Goal: Task Accomplishment & Management: Use online tool/utility

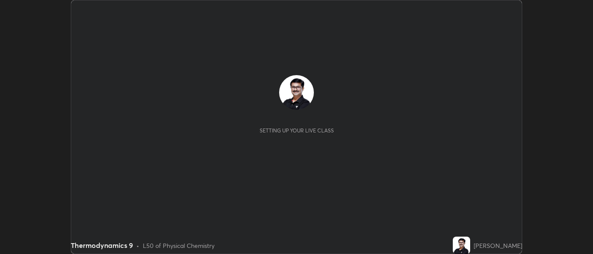
scroll to position [254, 593]
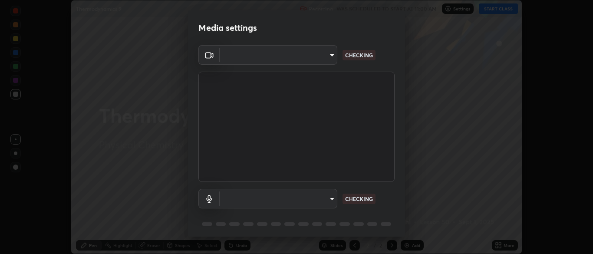
type input "cbd69d3ab31666e68bc16f5f2905db6189ec8135df4d15a94e2bba87772e1748"
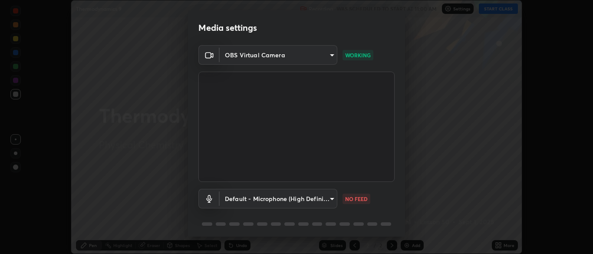
click at [333, 200] on body "Erase all Thermodynamics 9 Recording WAS SCHEDULED TO START AT 11:00 AM Setting…" at bounding box center [296, 127] width 593 height 254
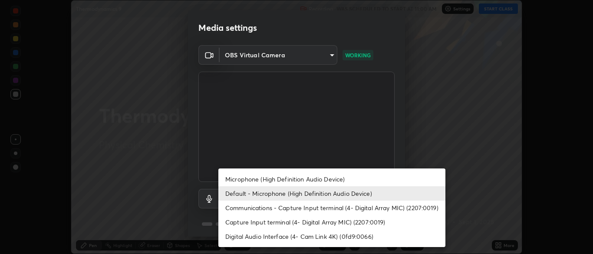
click at [317, 210] on li "Communications - Capture Input terminal (4- Digital Array MIC) (2207:0019)" at bounding box center [331, 208] width 227 height 14
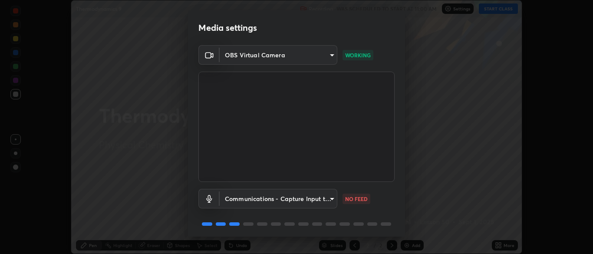
click at [333, 200] on body "Erase all Thermodynamics 9 Recording WAS SCHEDULED TO START AT 11:00 AM Setting…" at bounding box center [296, 127] width 593 height 254
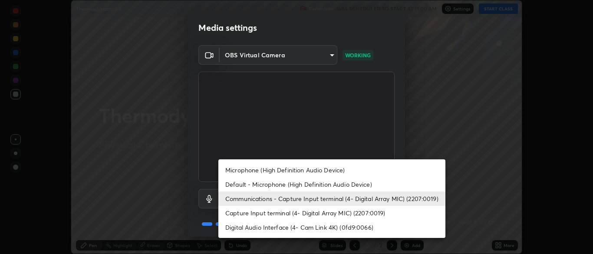
click at [295, 184] on li "Default - Microphone (High Definition Audio Device)" at bounding box center [331, 184] width 227 height 14
type input "default"
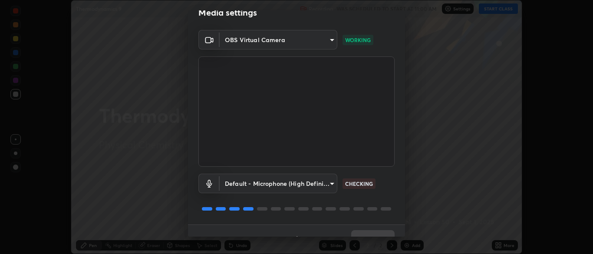
scroll to position [31, 0]
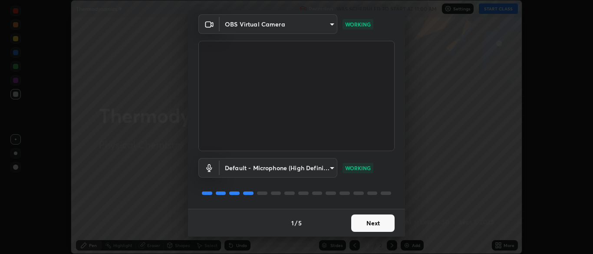
click at [381, 222] on button "Next" at bounding box center [372, 223] width 43 height 17
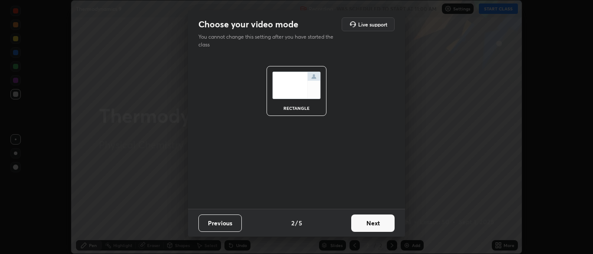
click at [382, 225] on button "Next" at bounding box center [372, 223] width 43 height 17
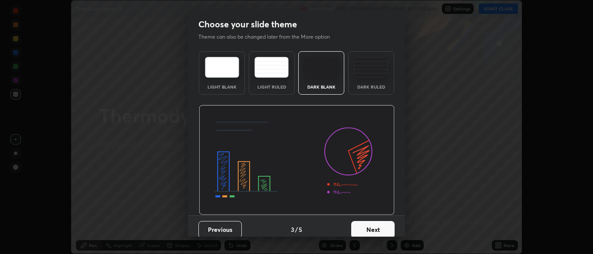
click at [382, 229] on button "Next" at bounding box center [372, 229] width 43 height 17
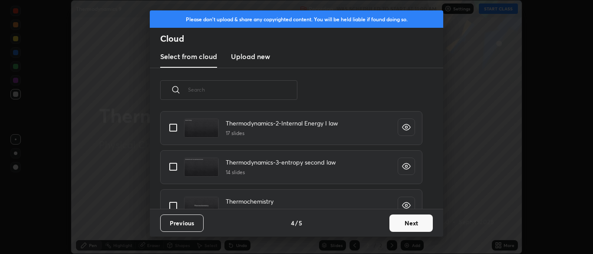
scroll to position [589, 0]
click at [175, 166] on input "grid" at bounding box center [173, 166] width 18 height 18
checkbox input "true"
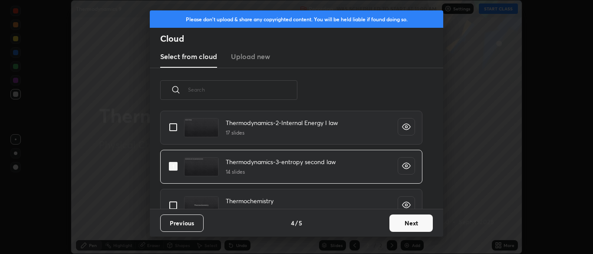
click at [412, 224] on button "Next" at bounding box center [411, 223] width 43 height 17
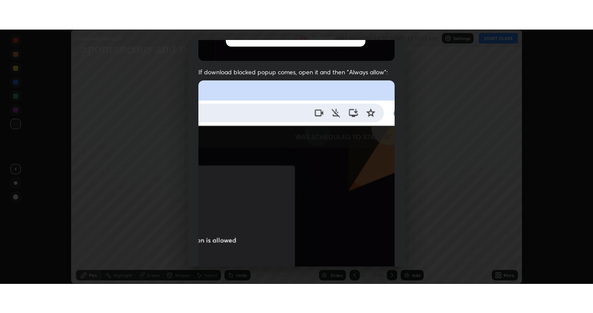
scroll to position [208, 0]
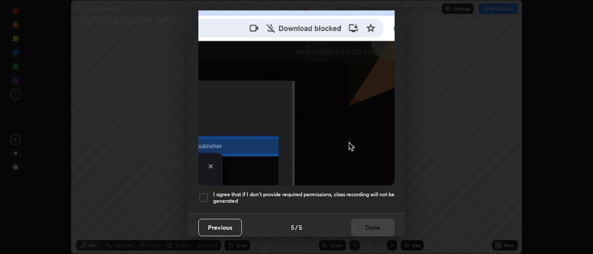
click at [205, 196] on div at bounding box center [203, 197] width 10 height 10
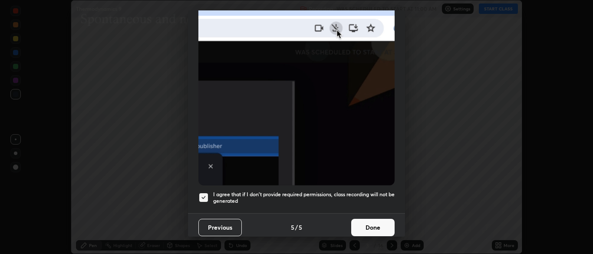
click at [367, 223] on button "Done" at bounding box center [372, 227] width 43 height 17
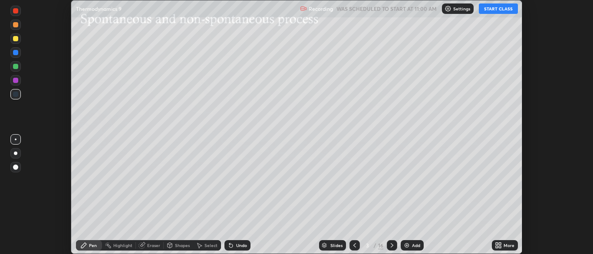
click at [497, 244] on icon at bounding box center [497, 244] width 2 height 2
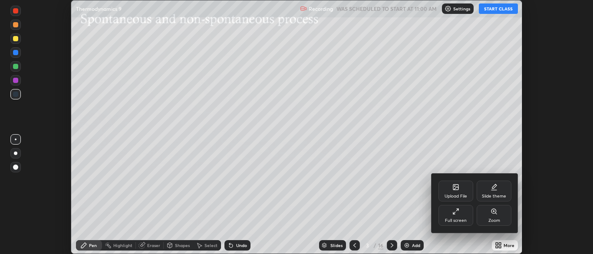
click at [458, 219] on div "Full screen" at bounding box center [456, 220] width 22 height 4
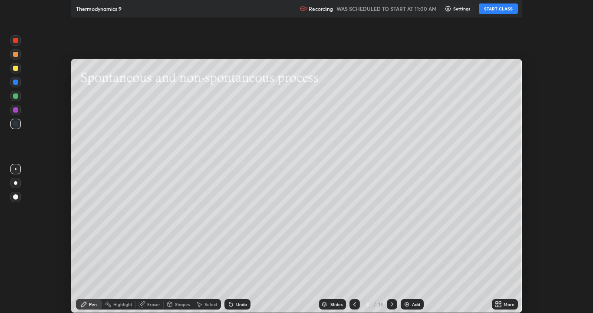
scroll to position [313, 593]
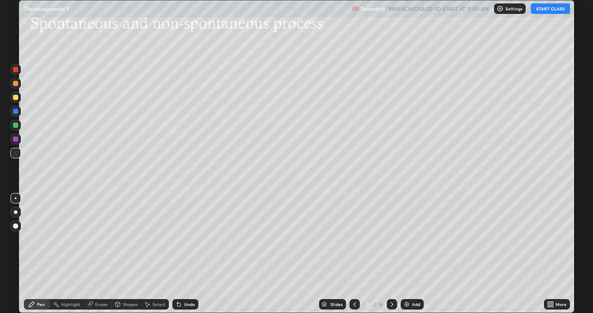
click at [545, 11] on button "START CLASS" at bounding box center [550, 8] width 39 height 10
click at [339, 254] on div "Slides" at bounding box center [337, 304] width 12 height 4
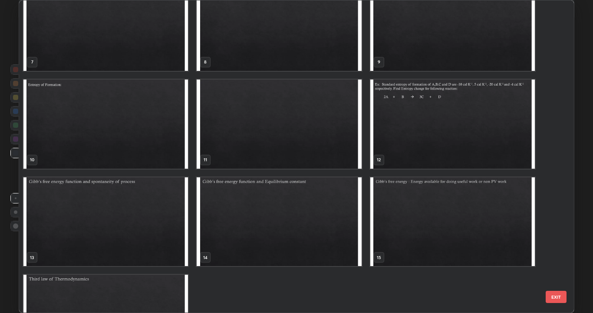
scroll to position [218, 0]
click at [147, 218] on img "grid" at bounding box center [105, 221] width 165 height 89
click at [146, 219] on img "grid" at bounding box center [105, 221] width 165 height 89
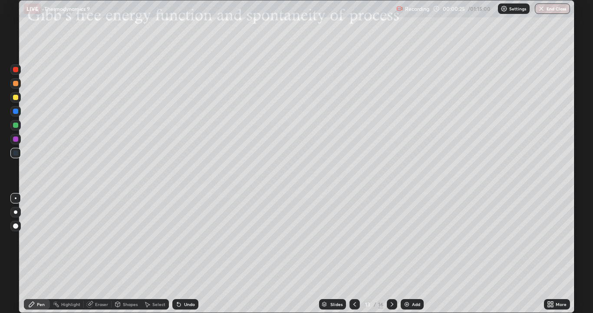
click at [16, 96] on div at bounding box center [15, 97] width 5 height 5
click at [407, 254] on img at bounding box center [406, 304] width 7 height 7
click at [15, 154] on div at bounding box center [15, 152] width 5 height 5
click at [177, 254] on icon at bounding box center [178, 304] width 3 height 3
click at [178, 254] on icon at bounding box center [178, 304] width 3 height 3
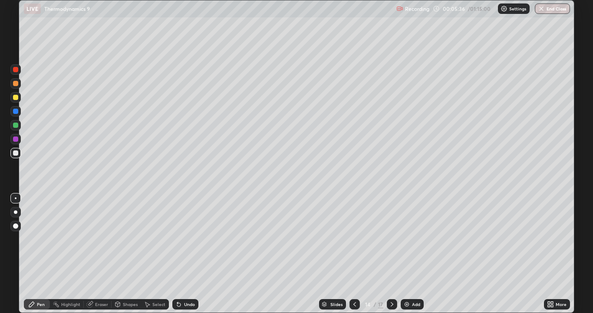
click at [177, 254] on icon at bounding box center [178, 304] width 3 height 3
click at [178, 254] on icon at bounding box center [178, 304] width 3 height 3
click at [177, 254] on icon at bounding box center [178, 304] width 3 height 3
click at [17, 98] on div at bounding box center [15, 97] width 5 height 5
click at [15, 137] on div at bounding box center [15, 138] width 5 height 5
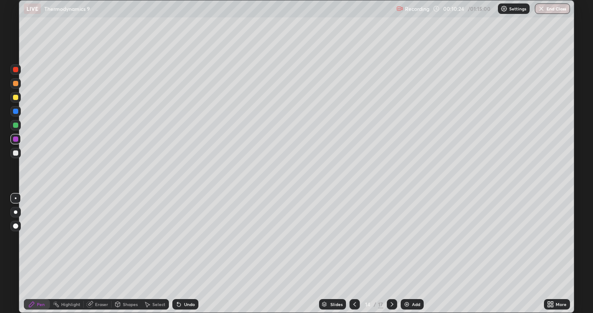
click at [15, 96] on div at bounding box center [15, 97] width 5 height 5
click at [407, 254] on img at bounding box center [406, 304] width 7 height 7
click at [16, 153] on div at bounding box center [15, 152] width 5 height 5
click at [16, 98] on div at bounding box center [15, 97] width 5 height 5
click at [392, 254] on icon at bounding box center [392, 304] width 7 height 7
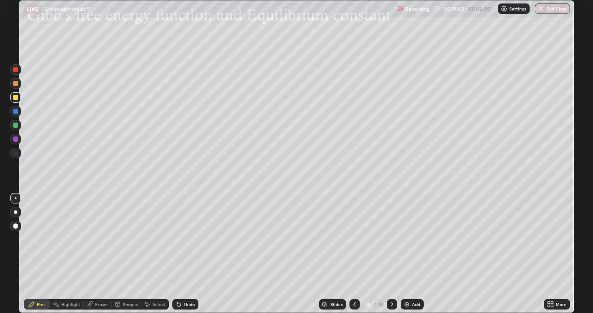
click at [16, 98] on div at bounding box center [15, 97] width 5 height 5
click at [123, 254] on div "Shapes" at bounding box center [130, 304] width 15 height 4
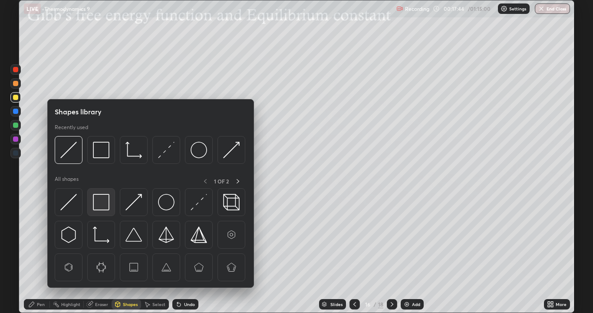
click at [106, 209] on img at bounding box center [101, 202] width 17 height 17
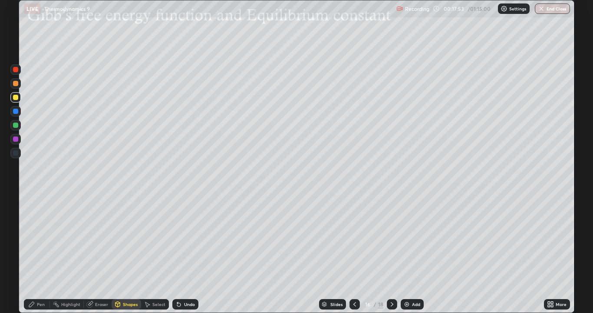
click at [38, 254] on div "Pen" at bounding box center [41, 304] width 8 height 4
click at [179, 254] on icon at bounding box center [178, 304] width 7 height 7
click at [120, 254] on icon at bounding box center [117, 304] width 7 height 7
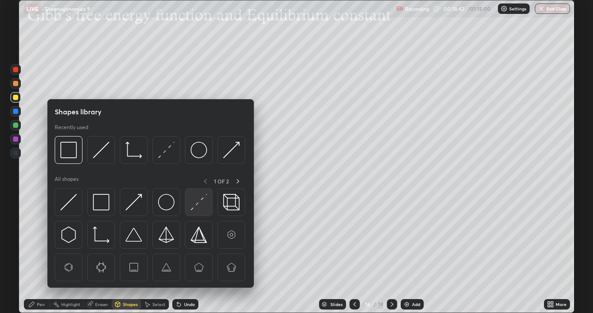
click at [192, 207] on img at bounding box center [199, 202] width 17 height 17
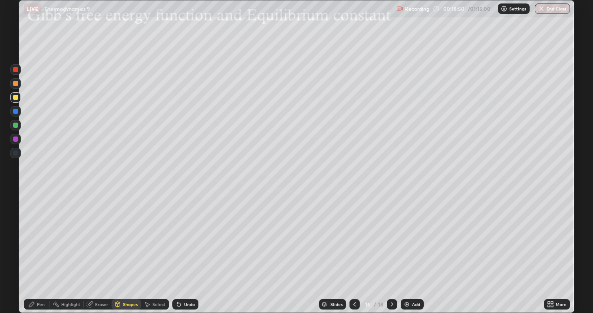
click at [42, 254] on div "Pen" at bounding box center [41, 304] width 8 height 4
click at [17, 98] on div at bounding box center [15, 97] width 5 height 5
click at [18, 97] on div at bounding box center [15, 97] width 5 height 5
click at [17, 83] on div at bounding box center [15, 83] width 5 height 5
click at [105, 254] on div "Eraser" at bounding box center [101, 304] width 13 height 4
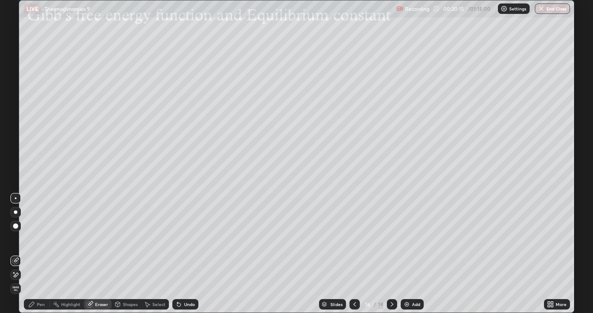
click at [47, 254] on div "Pen" at bounding box center [37, 304] width 26 height 10
click at [18, 126] on div at bounding box center [15, 124] width 5 height 5
click at [392, 254] on icon at bounding box center [392, 304] width 7 height 7
click at [126, 254] on div "Shapes" at bounding box center [130, 304] width 15 height 4
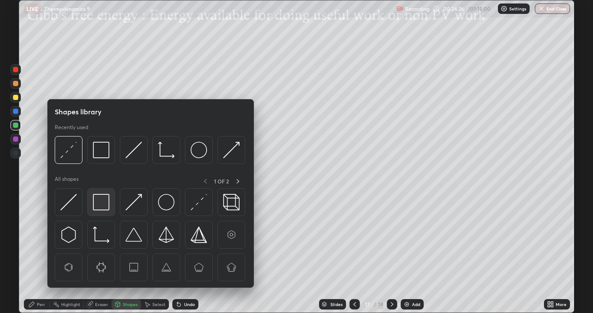
click at [104, 202] on img at bounding box center [101, 202] width 17 height 17
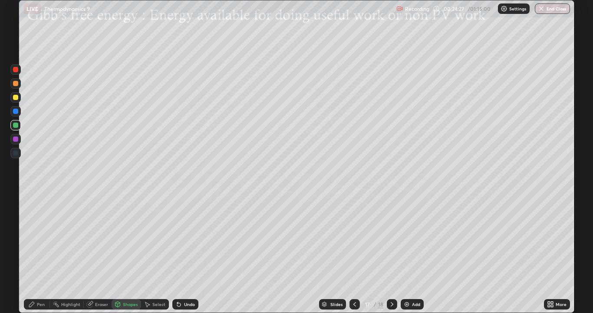
click at [16, 98] on div at bounding box center [15, 97] width 5 height 5
click at [99, 254] on div "Eraser" at bounding box center [101, 304] width 13 height 4
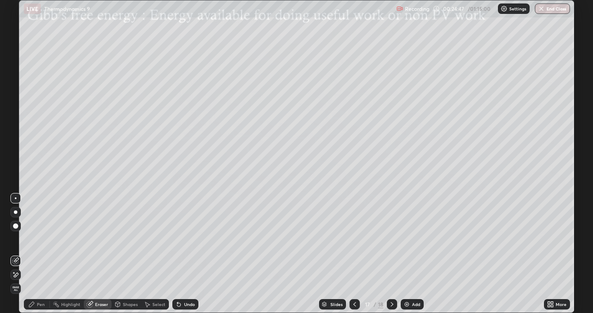
click at [123, 254] on div "Shapes" at bounding box center [130, 304] width 15 height 4
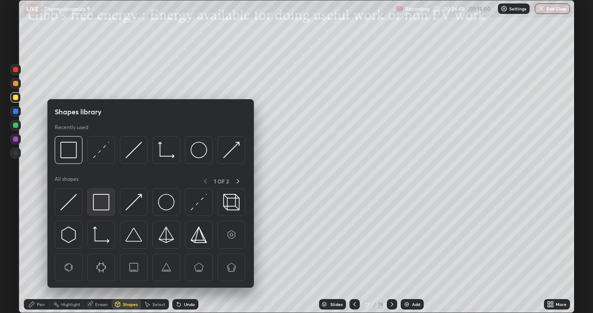
click at [104, 204] on img at bounding box center [101, 202] width 17 height 17
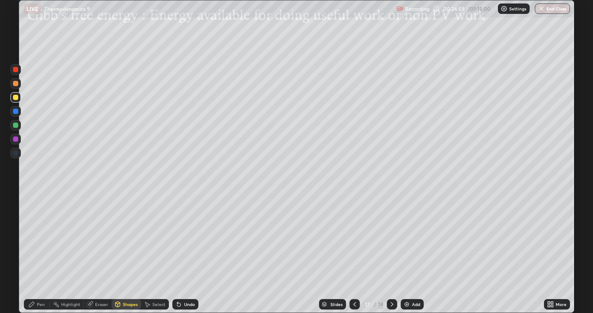
click at [132, 254] on div "Shapes" at bounding box center [130, 304] width 15 height 4
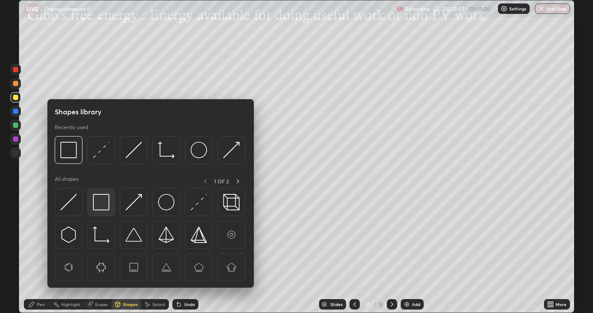
click at [107, 208] on img at bounding box center [101, 202] width 17 height 17
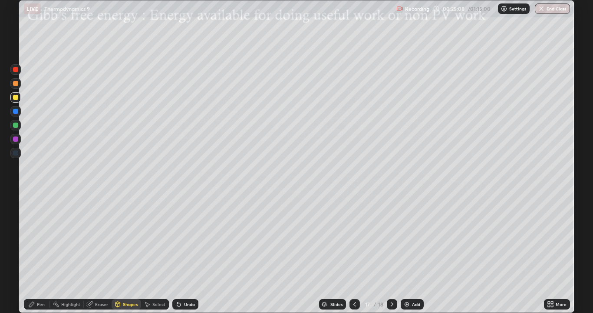
click at [16, 112] on div at bounding box center [15, 111] width 5 height 5
click at [43, 254] on div "Pen" at bounding box center [41, 304] width 8 height 4
click at [18, 129] on div at bounding box center [15, 125] width 10 height 10
click at [16, 99] on div at bounding box center [15, 97] width 5 height 5
click at [17, 85] on div at bounding box center [15, 83] width 5 height 5
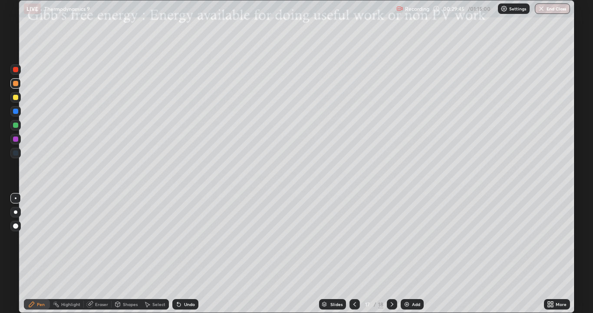
click at [393, 254] on icon at bounding box center [392, 304] width 7 height 7
click at [549, 254] on icon at bounding box center [549, 302] width 2 height 2
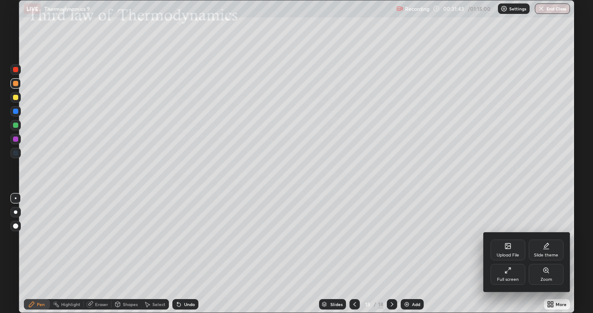
click at [507, 251] on div "Upload File" at bounding box center [508, 249] width 35 height 21
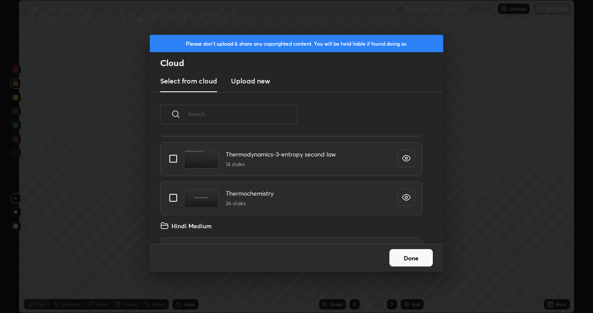
scroll to position [611, 0]
click at [175, 196] on input "grid" at bounding box center [173, 198] width 18 height 18
checkbox input "true"
click at [403, 254] on button "Done" at bounding box center [411, 257] width 43 height 17
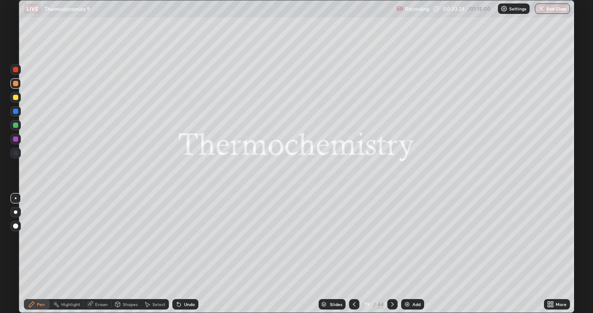
click at [391, 254] on icon at bounding box center [392, 304] width 7 height 7
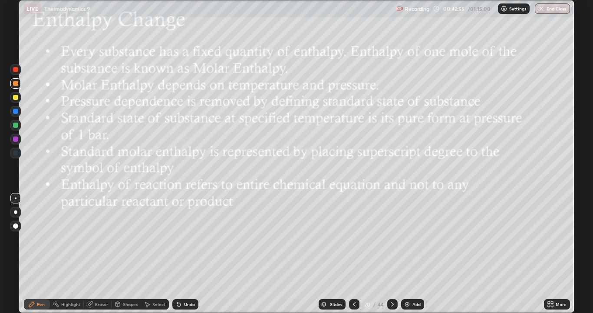
click at [19, 97] on div at bounding box center [15, 97] width 10 height 10
click at [392, 254] on icon at bounding box center [392, 304] width 7 height 7
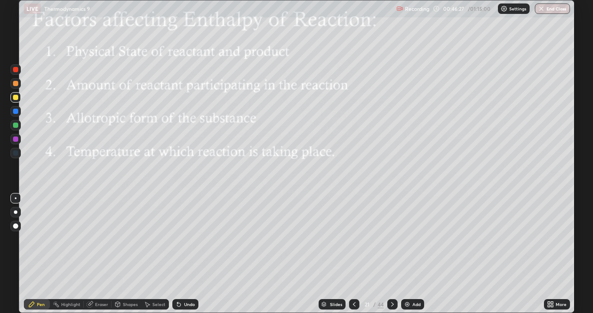
click at [357, 254] on div at bounding box center [354, 304] width 10 height 10
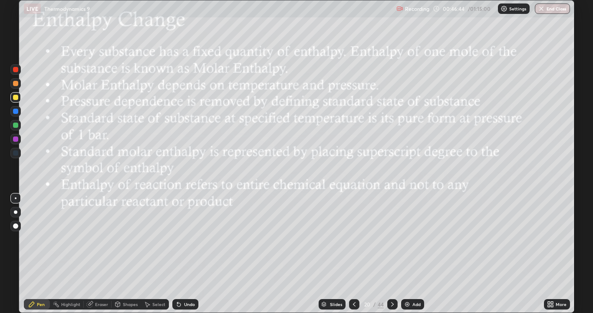
click at [393, 254] on icon at bounding box center [392, 304] width 7 height 7
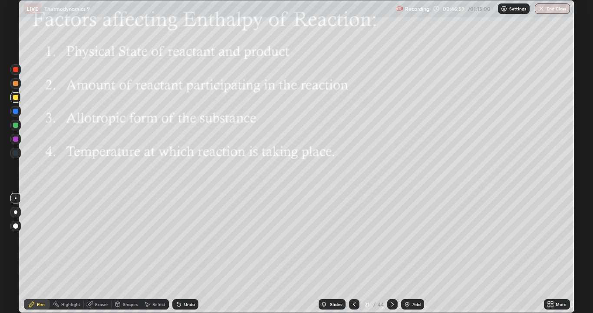
click at [16, 85] on div at bounding box center [15, 83] width 5 height 5
click at [392, 254] on icon at bounding box center [392, 304] width 7 height 7
click at [128, 254] on div "Shapes" at bounding box center [130, 304] width 15 height 4
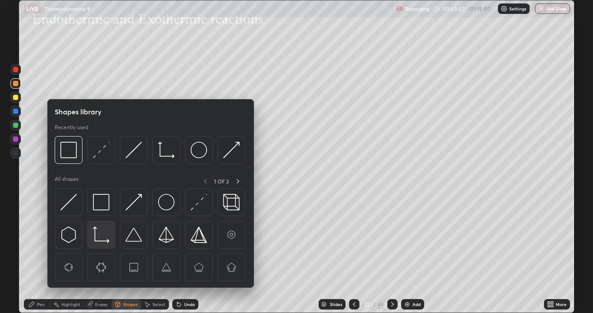
click at [106, 236] on img at bounding box center [101, 234] width 17 height 17
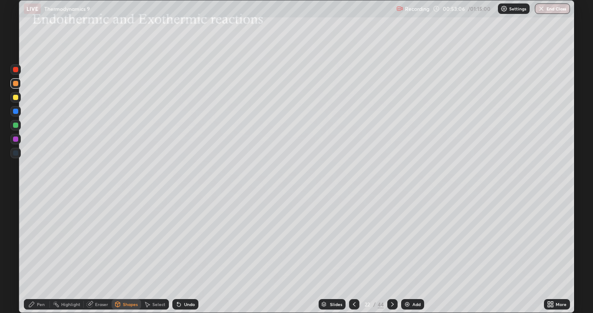
click at [184, 254] on div "Undo" at bounding box center [189, 304] width 11 height 4
click at [17, 98] on div at bounding box center [15, 97] width 5 height 5
click at [149, 254] on icon at bounding box center [147, 304] width 7 height 7
click at [44, 254] on div "Pen" at bounding box center [41, 304] width 8 height 4
click at [177, 254] on icon at bounding box center [178, 304] width 3 height 3
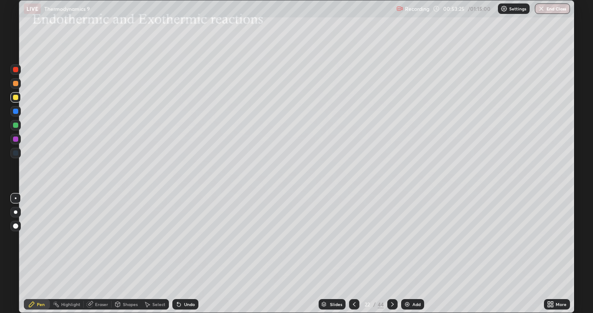
click at [185, 254] on div "Undo" at bounding box center [189, 304] width 11 height 4
click at [128, 254] on div "Shapes" at bounding box center [130, 304] width 15 height 4
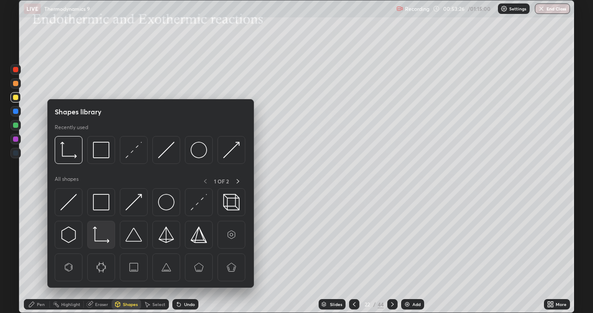
click at [103, 237] on img at bounding box center [101, 234] width 17 height 17
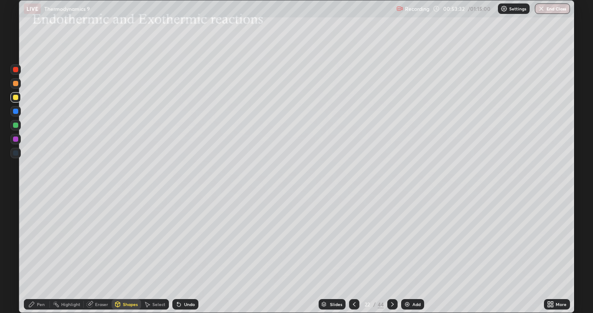
click at [37, 254] on div "Pen" at bounding box center [41, 304] width 8 height 4
click at [175, 254] on icon at bounding box center [178, 304] width 7 height 7
click at [177, 254] on icon at bounding box center [178, 304] width 3 height 3
click at [175, 254] on icon at bounding box center [178, 304] width 7 height 7
click at [177, 254] on icon at bounding box center [178, 304] width 3 height 3
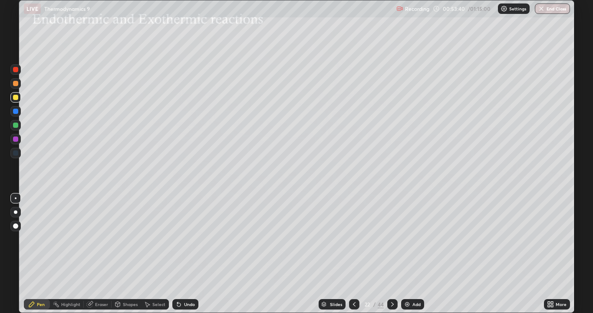
click at [177, 254] on icon at bounding box center [178, 304] width 3 height 3
click at [174, 254] on div "Undo" at bounding box center [185, 304] width 26 height 10
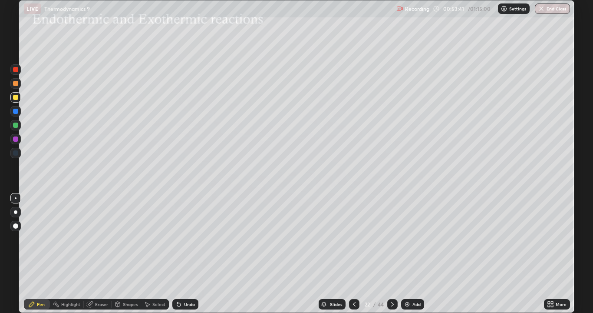
click at [174, 254] on div "Undo" at bounding box center [185, 304] width 26 height 10
click at [149, 254] on icon at bounding box center [147, 304] width 7 height 7
click at [129, 254] on div "Shapes" at bounding box center [130, 304] width 15 height 4
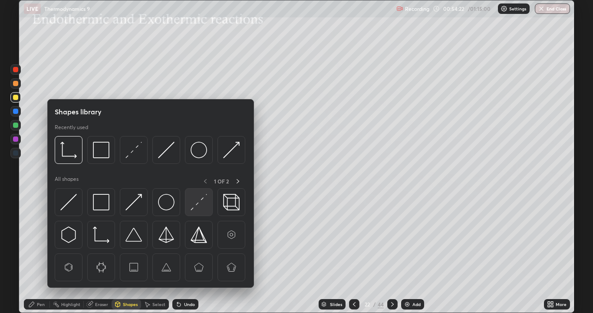
click at [196, 207] on img at bounding box center [199, 202] width 17 height 17
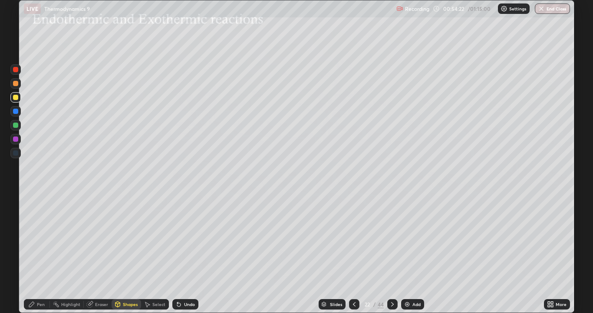
click at [16, 125] on div at bounding box center [15, 124] width 5 height 5
click at [40, 254] on div "Pen" at bounding box center [41, 304] width 8 height 4
click at [126, 254] on div "Shapes" at bounding box center [130, 304] width 15 height 4
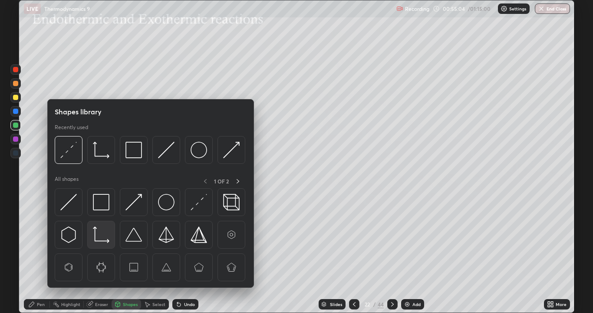
click at [103, 235] on img at bounding box center [101, 234] width 17 height 17
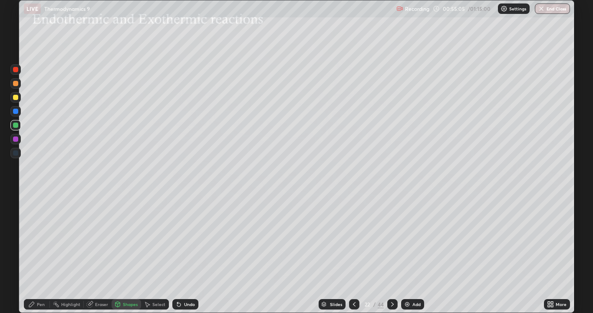
click at [17, 97] on div at bounding box center [15, 97] width 5 height 5
click at [44, 254] on div "Pen" at bounding box center [41, 304] width 8 height 4
click at [132, 254] on div "Shapes" at bounding box center [130, 304] width 15 height 4
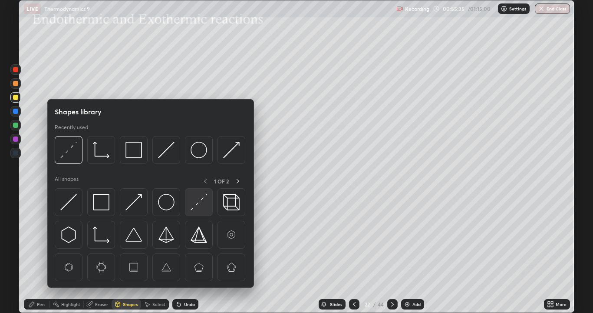
click at [195, 201] on img at bounding box center [199, 202] width 17 height 17
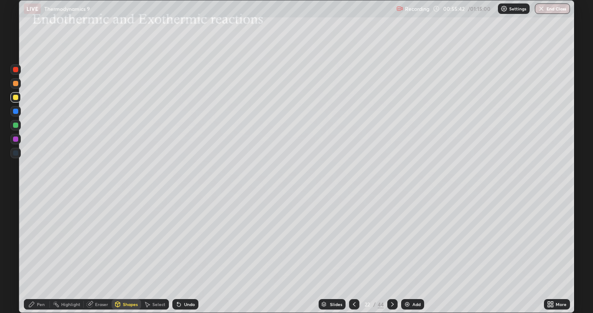
click at [46, 254] on div "Pen" at bounding box center [37, 304] width 26 height 10
click at [391, 254] on icon at bounding box center [392, 304] width 7 height 7
click at [16, 99] on div at bounding box center [15, 97] width 5 height 5
click at [15, 126] on div at bounding box center [15, 124] width 5 height 5
click at [149, 254] on icon at bounding box center [147, 304] width 7 height 7
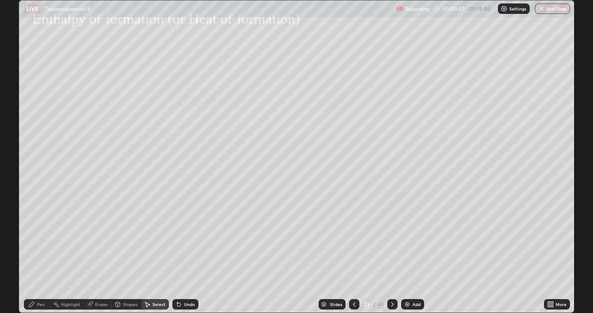
click at [177, 254] on icon at bounding box center [177, 302] width 1 height 1
click at [89, 148] on div "0 ° Undo Copy Duplicate Duplicate to new slide Delete" at bounding box center [296, 156] width 555 height 312
click at [36, 254] on div "Pen" at bounding box center [37, 304] width 26 height 10
click at [108, 254] on div "Eraser" at bounding box center [98, 304] width 28 height 10
click at [44, 254] on div "Pen" at bounding box center [41, 304] width 8 height 4
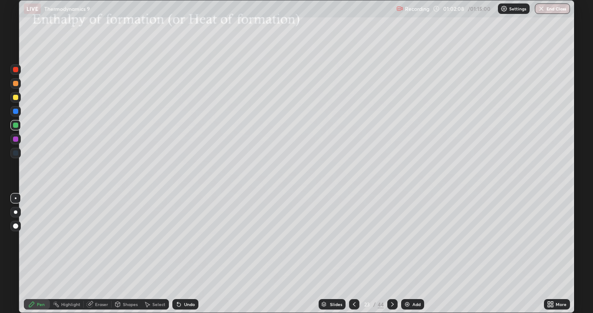
click at [406, 254] on img at bounding box center [407, 304] width 7 height 7
click at [16, 153] on div at bounding box center [15, 152] width 5 height 5
click at [391, 254] on icon at bounding box center [392, 304] width 7 height 7
click at [17, 96] on div at bounding box center [15, 97] width 5 height 5
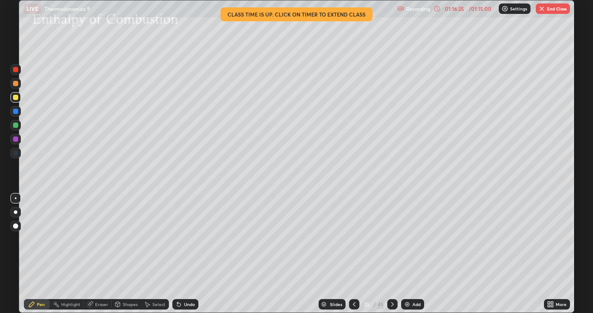
click at [549, 8] on button "End Class" at bounding box center [553, 8] width 34 height 10
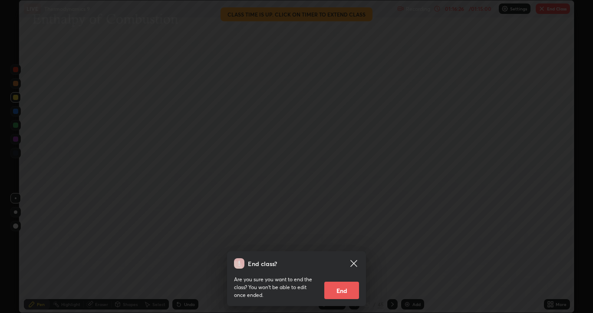
click at [351, 254] on button "End" at bounding box center [341, 289] width 35 height 17
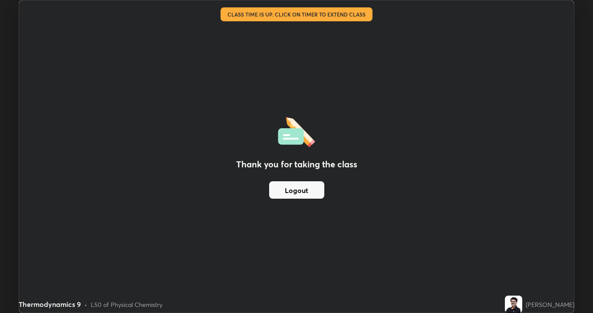
click at [307, 190] on button "Logout" at bounding box center [296, 189] width 55 height 17
click at [294, 187] on button "Logout" at bounding box center [296, 189] width 55 height 17
click at [296, 188] on button "Logout" at bounding box center [296, 189] width 55 height 17
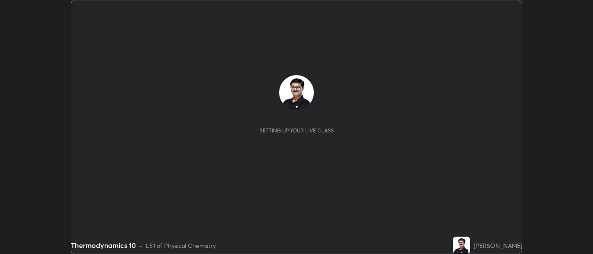
scroll to position [254, 593]
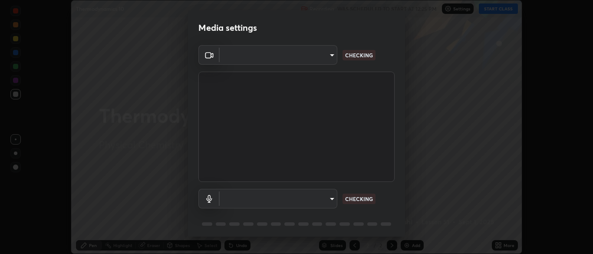
type input "cbd69d3ab31666e68bc16f5f2905db6189ec8135df4d15a94e2bba87772e1748"
click at [331, 197] on body "Erase all Thermodynamics 10 Recording WAS SCHEDULED TO START AT 12:25 PM Settin…" at bounding box center [296, 127] width 593 height 254
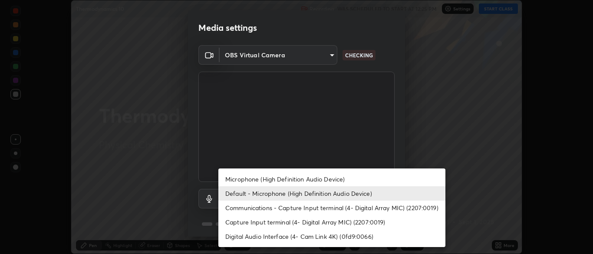
click at [268, 225] on li "Capture Input terminal (4- Digital Array MIC) (2207:0019)" at bounding box center [331, 222] width 227 height 14
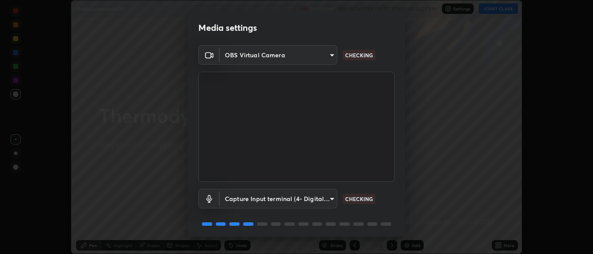
click at [330, 198] on body "Erase all Thermodynamics 10 Recording WAS SCHEDULED TO START AT 12:25 PM Settin…" at bounding box center [296, 127] width 593 height 254
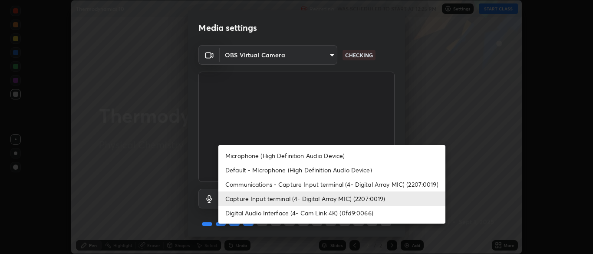
click at [269, 172] on li "Default - Microphone (High Definition Audio Device)" at bounding box center [331, 170] width 227 height 14
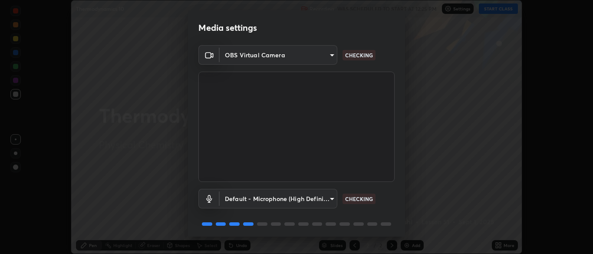
type input "default"
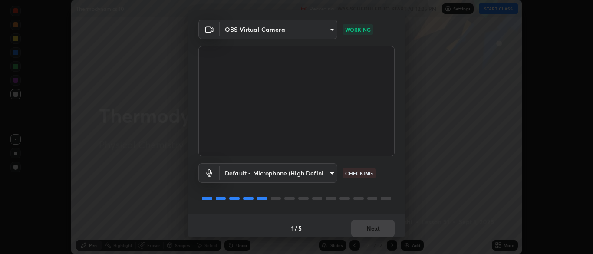
scroll to position [31, 0]
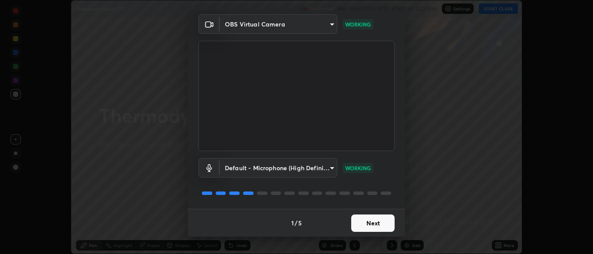
click at [370, 223] on button "Next" at bounding box center [372, 223] width 43 height 17
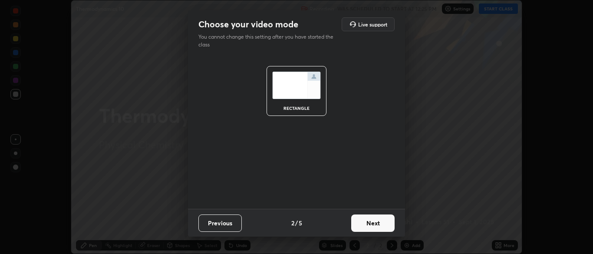
click at [372, 224] on button "Next" at bounding box center [372, 223] width 43 height 17
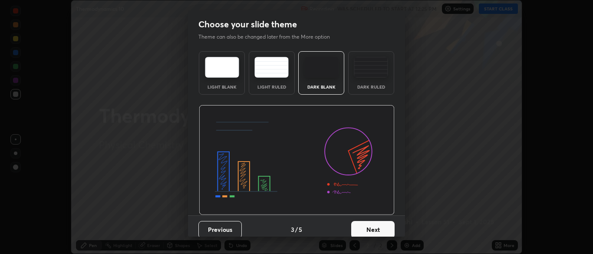
click at [371, 228] on button "Next" at bounding box center [372, 229] width 43 height 17
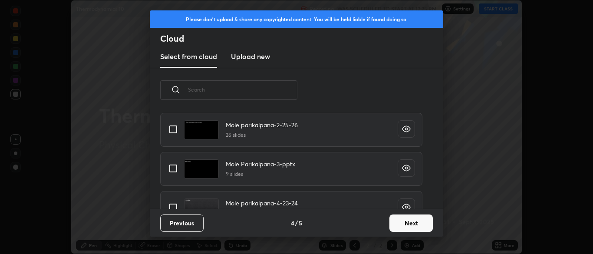
scroll to position [548, 0]
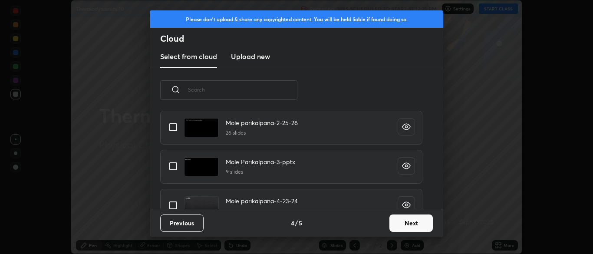
click at [410, 225] on button "Next" at bounding box center [411, 223] width 43 height 17
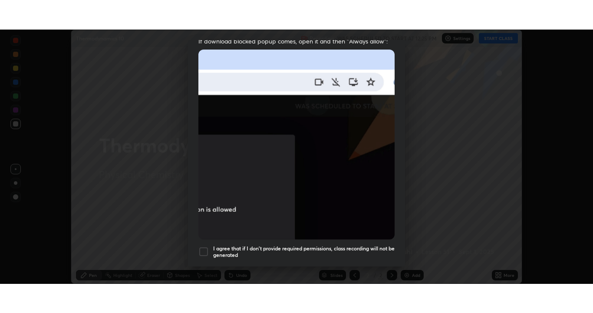
scroll to position [208, 0]
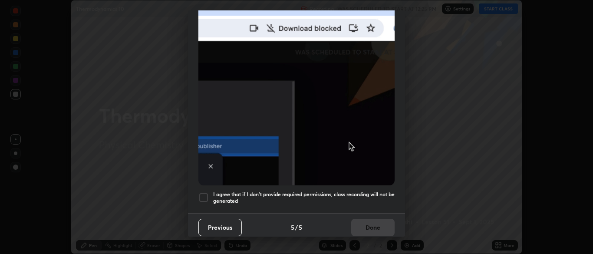
click at [205, 194] on div at bounding box center [203, 197] width 10 height 10
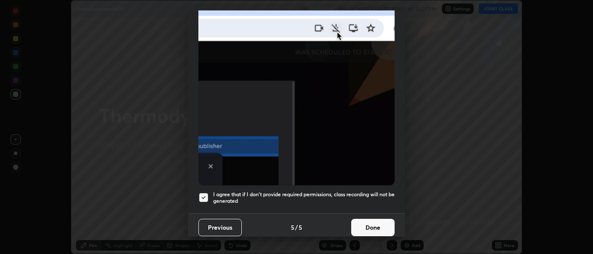
click at [363, 221] on button "Done" at bounding box center [372, 227] width 43 height 17
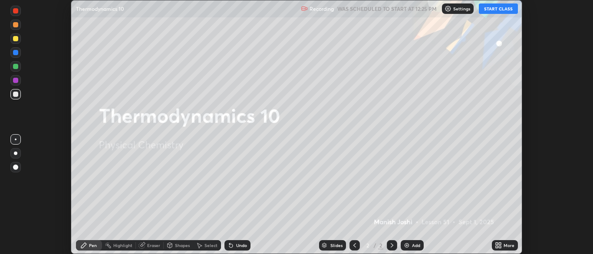
click at [499, 11] on button "START CLASS" at bounding box center [498, 8] width 39 height 10
click at [497, 245] on icon at bounding box center [497, 244] width 2 height 2
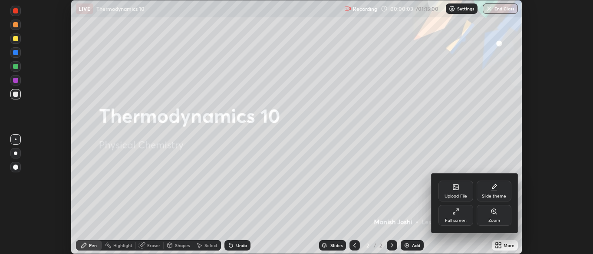
click at [455, 218] on div "Full screen" at bounding box center [456, 220] width 22 height 4
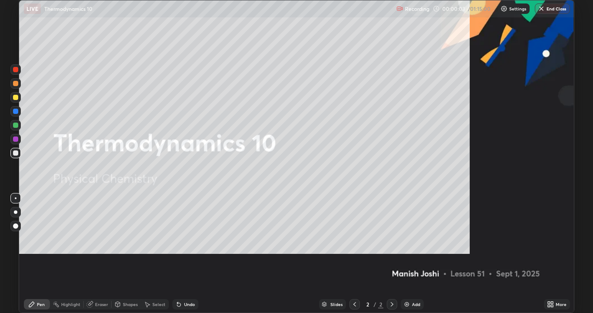
scroll to position [313, 593]
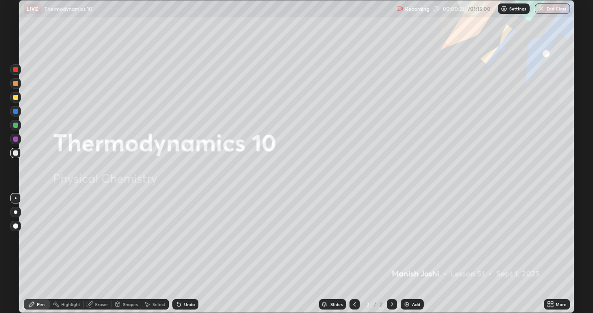
click at [550, 254] on icon at bounding box center [550, 304] width 7 height 7
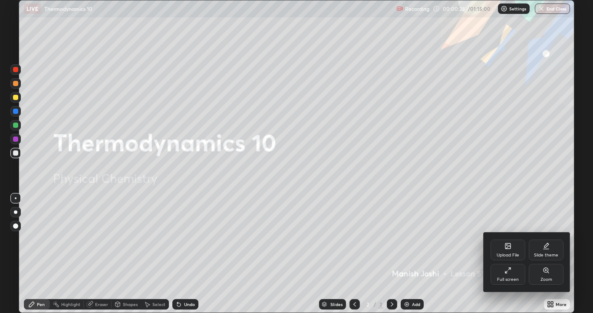
click at [515, 250] on div "Upload File" at bounding box center [508, 249] width 35 height 21
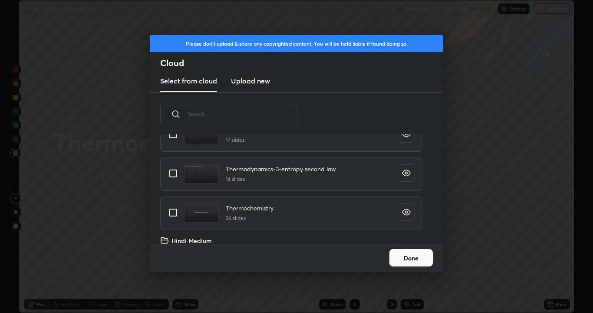
scroll to position [628, 0]
click at [172, 209] on input "grid" at bounding box center [173, 211] width 18 height 18
checkbox input "true"
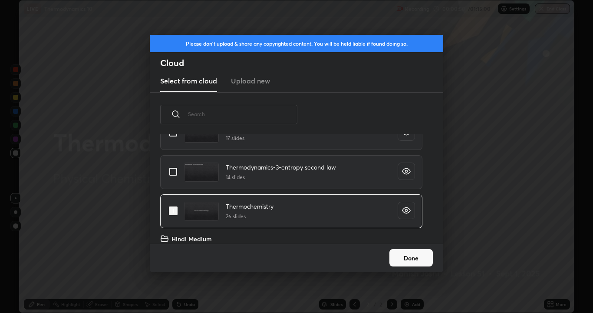
click at [411, 254] on button "Done" at bounding box center [411, 257] width 43 height 17
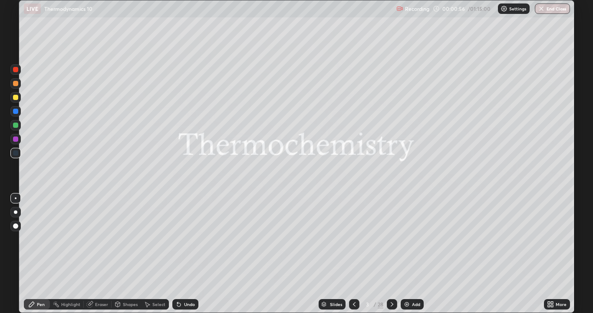
click at [550, 254] on icon at bounding box center [549, 302] width 2 height 2
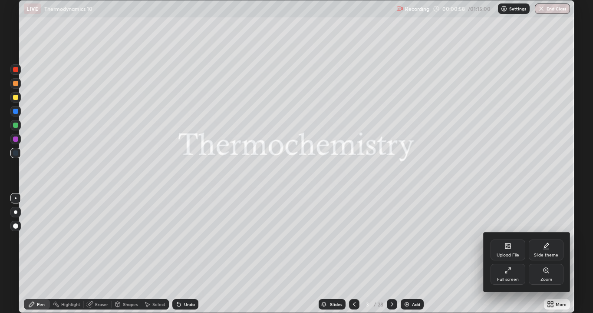
click at [449, 254] on div at bounding box center [296, 156] width 593 height 313
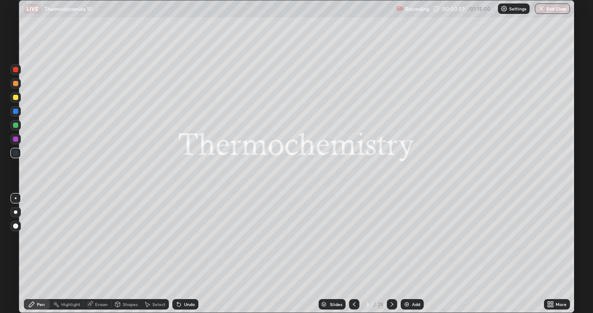
click at [336, 254] on div "Slides" at bounding box center [336, 304] width 12 height 4
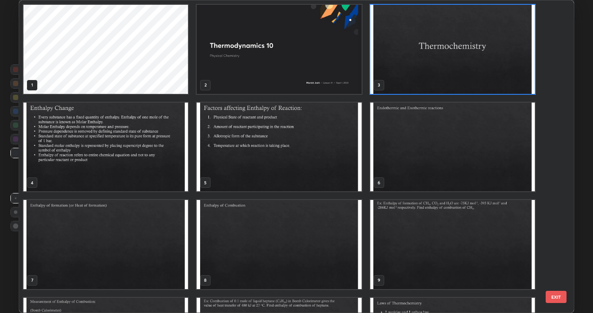
scroll to position [309, 551]
click at [319, 223] on img "grid" at bounding box center [279, 244] width 165 height 89
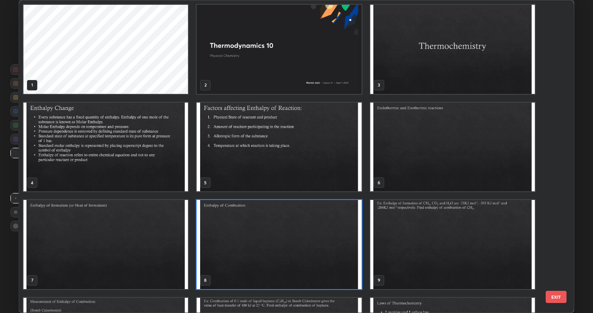
click at [319, 222] on img "grid" at bounding box center [279, 244] width 165 height 89
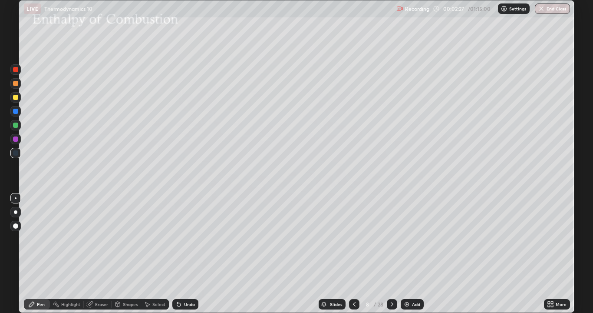
click at [16, 97] on div at bounding box center [15, 97] width 5 height 5
click at [408, 254] on img at bounding box center [406, 304] width 7 height 7
click at [17, 152] on div at bounding box center [15, 152] width 5 height 5
click at [151, 254] on div "Select" at bounding box center [155, 304] width 28 height 10
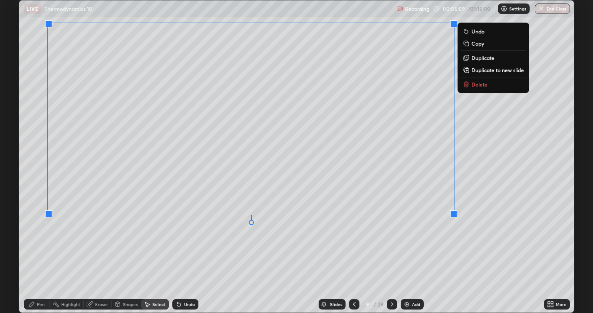
click at [445, 254] on div "0 ° Undo Copy Duplicate Duplicate to new slide Delete" at bounding box center [296, 156] width 555 height 312
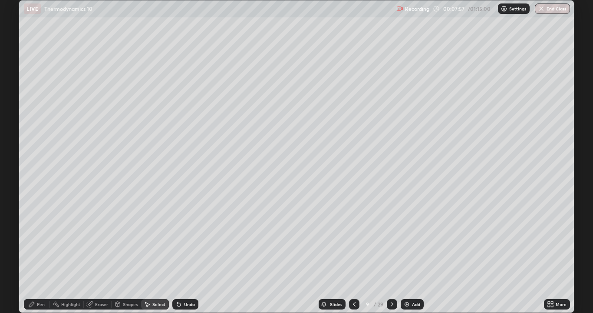
click at [47, 254] on div "Pen" at bounding box center [37, 304] width 26 height 10
click at [17, 97] on div at bounding box center [15, 97] width 5 height 5
click at [17, 99] on div at bounding box center [15, 97] width 5 height 5
click at [391, 254] on icon at bounding box center [392, 304] width 7 height 7
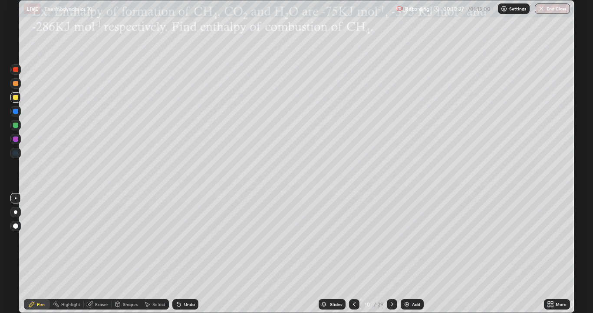
click at [161, 254] on div "Select" at bounding box center [158, 304] width 13 height 4
click at [35, 254] on div "Pen" at bounding box center [37, 304] width 26 height 10
click at [16, 99] on div at bounding box center [15, 97] width 5 height 5
click at [184, 254] on div "Undo" at bounding box center [189, 304] width 11 height 4
click at [180, 254] on icon at bounding box center [178, 304] width 7 height 7
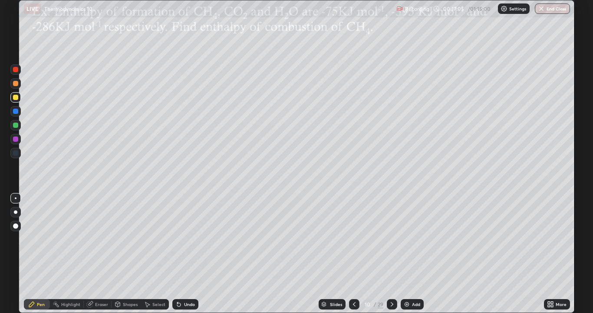
click at [179, 254] on icon at bounding box center [178, 304] width 3 height 3
click at [178, 254] on icon at bounding box center [178, 304] width 3 height 3
click at [177, 254] on icon at bounding box center [178, 304] width 3 height 3
click at [391, 254] on icon at bounding box center [392, 304] width 7 height 7
click at [355, 254] on icon at bounding box center [354, 304] width 7 height 7
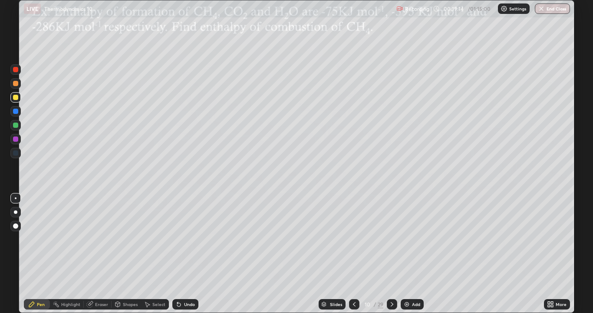
click at [392, 254] on icon at bounding box center [392, 304] width 3 height 4
click at [391, 254] on icon at bounding box center [392, 304] width 7 height 7
click at [358, 254] on div at bounding box center [354, 304] width 10 height 10
click at [391, 254] on icon at bounding box center [392, 304] width 7 height 7
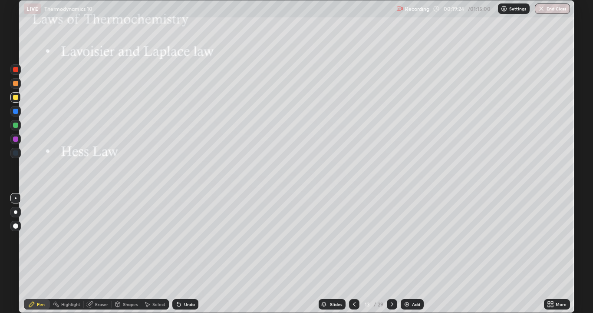
click at [354, 254] on icon at bounding box center [354, 304] width 7 height 7
click at [358, 254] on div at bounding box center [354, 304] width 10 height 10
click at [355, 254] on icon at bounding box center [354, 304] width 7 height 7
click at [407, 254] on img at bounding box center [406, 304] width 7 height 7
click at [132, 254] on div "Shapes" at bounding box center [127, 304] width 30 height 10
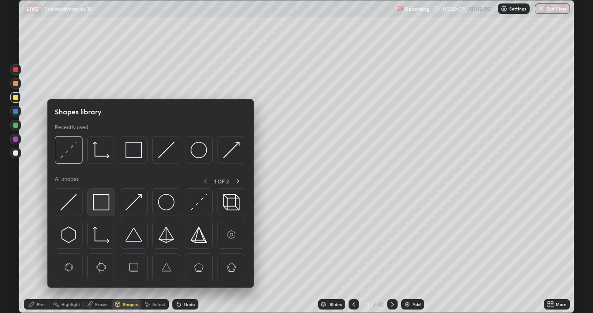
click at [104, 207] on img at bounding box center [101, 202] width 17 height 17
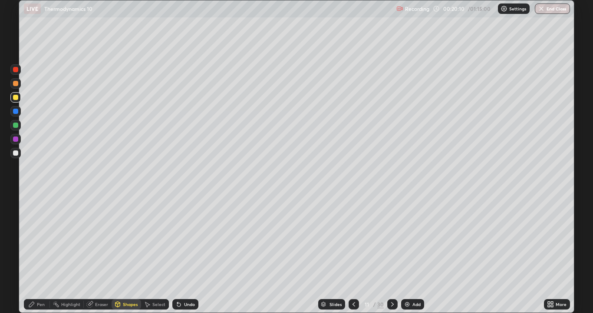
click at [16, 97] on div at bounding box center [15, 97] width 5 height 5
click at [15, 86] on div at bounding box center [15, 83] width 5 height 5
click at [101, 254] on div "Eraser" at bounding box center [101, 304] width 13 height 4
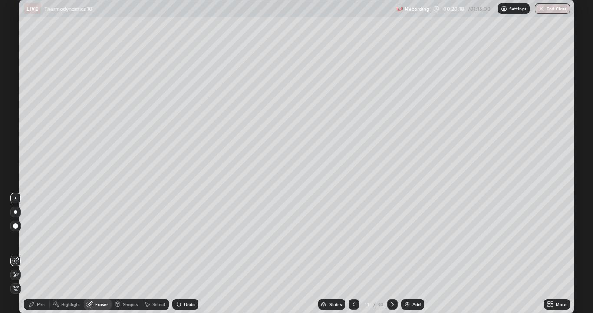
click at [42, 254] on div "Pen" at bounding box center [37, 304] width 26 height 10
click at [16, 70] on div at bounding box center [15, 69] width 5 height 5
click at [16, 86] on div at bounding box center [15, 83] width 10 height 10
click at [177, 254] on icon at bounding box center [177, 302] width 1 height 1
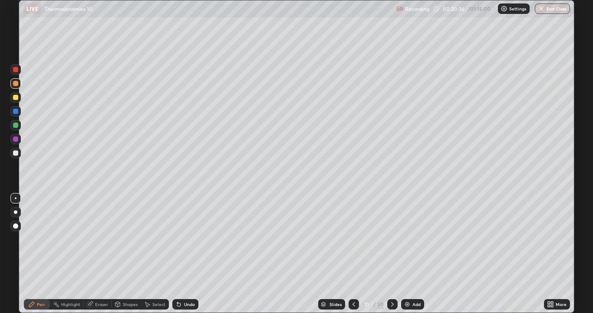
click at [177, 254] on icon at bounding box center [177, 302] width 1 height 1
click at [13, 112] on div at bounding box center [15, 111] width 5 height 5
click at [116, 254] on icon at bounding box center [118, 303] width 5 height 5
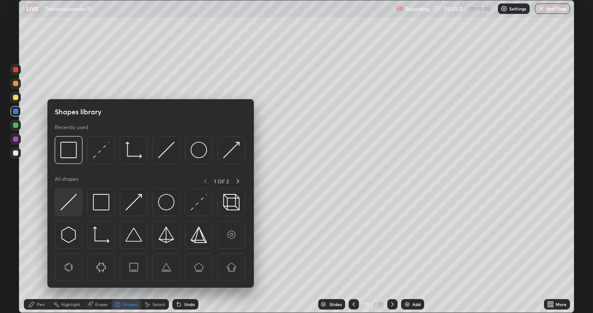
click at [75, 204] on img at bounding box center [68, 202] width 17 height 17
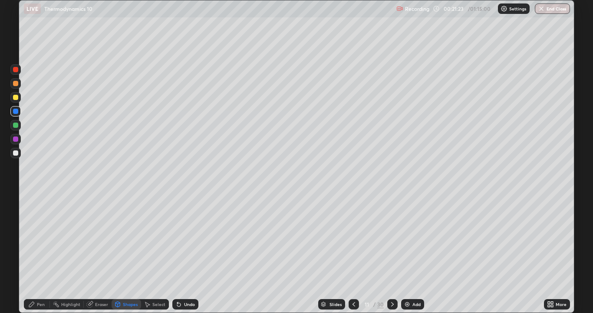
click at [117, 254] on icon at bounding box center [118, 303] width 5 height 1
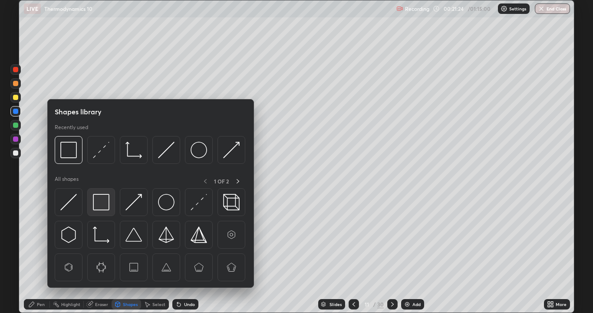
click at [104, 206] on img at bounding box center [101, 202] width 17 height 17
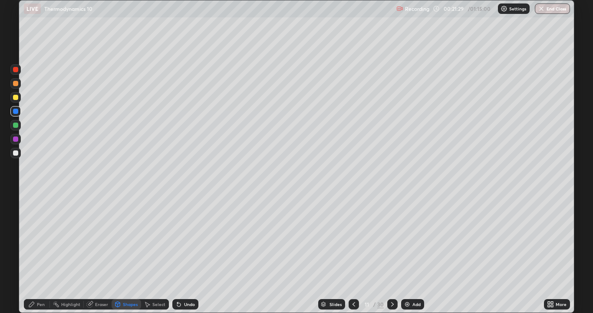
click at [15, 153] on div at bounding box center [15, 152] width 5 height 5
click at [34, 254] on icon at bounding box center [31, 304] width 7 height 7
click at [15, 111] on div at bounding box center [15, 111] width 5 height 5
click at [16, 84] on div at bounding box center [15, 83] width 5 height 5
click at [15, 112] on div at bounding box center [15, 111] width 5 height 5
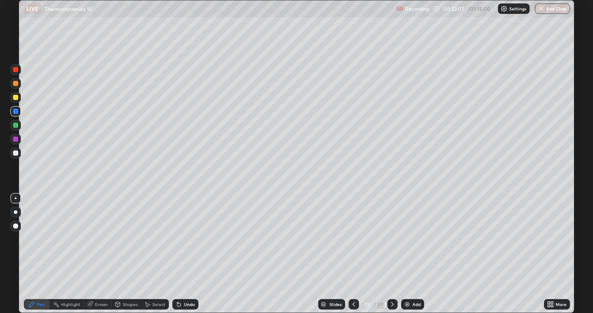
click at [17, 154] on div at bounding box center [15, 152] width 5 height 5
click at [188, 254] on div "Undo" at bounding box center [189, 304] width 11 height 4
click at [16, 153] on div at bounding box center [15, 152] width 5 height 5
click at [393, 254] on icon at bounding box center [392, 304] width 7 height 7
click at [120, 254] on icon at bounding box center [117, 304] width 7 height 7
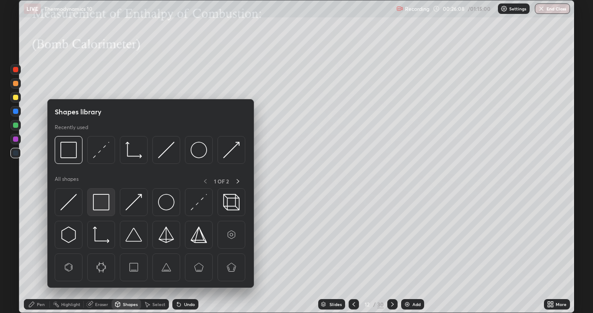
click at [102, 207] on img at bounding box center [101, 202] width 17 height 17
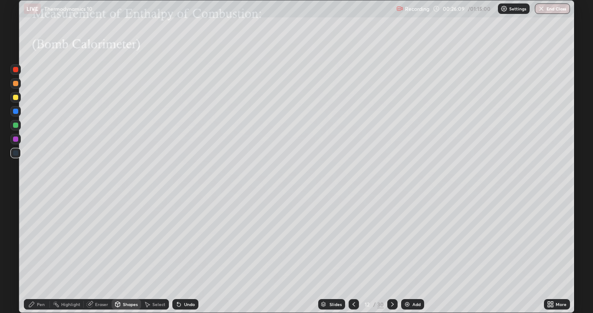
click at [15, 84] on div at bounding box center [15, 83] width 5 height 5
click at [93, 254] on div "Eraser" at bounding box center [98, 304] width 28 height 10
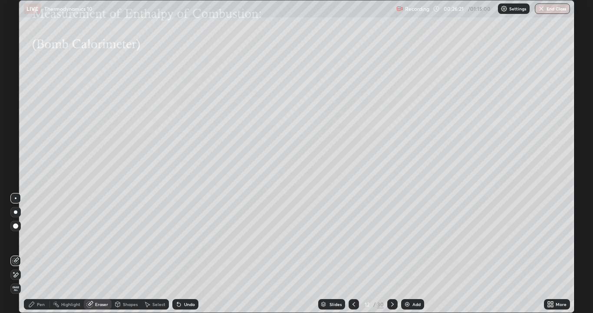
click at [175, 254] on icon at bounding box center [178, 304] width 7 height 7
click at [122, 254] on div "Shapes" at bounding box center [127, 304] width 30 height 10
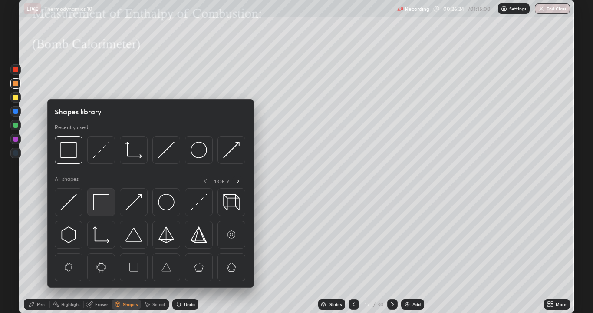
click at [103, 209] on img at bounding box center [101, 202] width 17 height 17
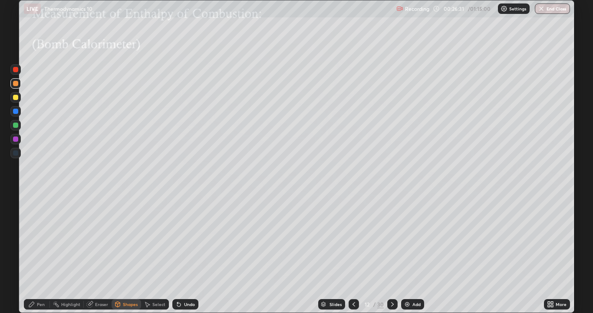
click at [100, 254] on div "Eraser" at bounding box center [101, 304] width 13 height 4
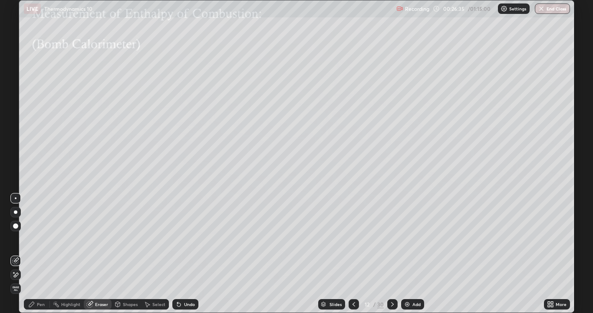
click at [119, 254] on icon at bounding box center [118, 303] width 5 height 1
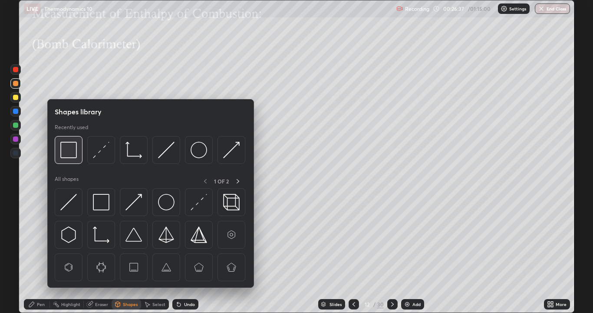
click at [73, 153] on img at bounding box center [68, 150] width 17 height 17
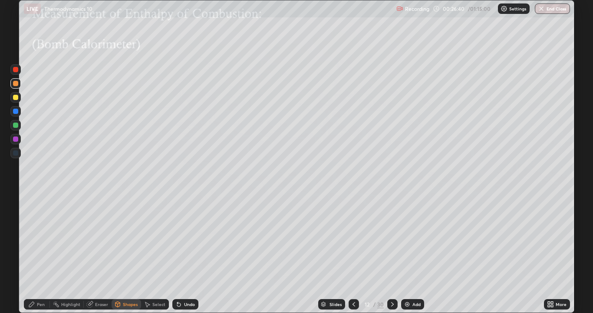
click at [17, 126] on div at bounding box center [15, 124] width 5 height 5
click at [39, 254] on div "Pen" at bounding box center [41, 304] width 8 height 4
click at [121, 254] on div "Shapes" at bounding box center [127, 304] width 30 height 10
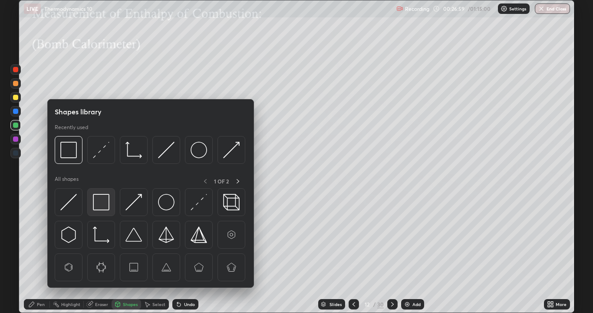
click at [104, 208] on img at bounding box center [101, 202] width 17 height 17
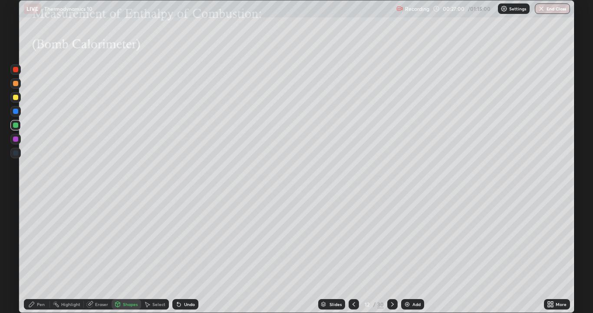
click at [17, 112] on div at bounding box center [15, 111] width 5 height 5
click at [37, 254] on div "Pen" at bounding box center [41, 304] width 8 height 4
click at [16, 125] on div at bounding box center [15, 124] width 5 height 5
click at [17, 99] on div at bounding box center [15, 97] width 5 height 5
click at [149, 254] on icon at bounding box center [147, 304] width 7 height 7
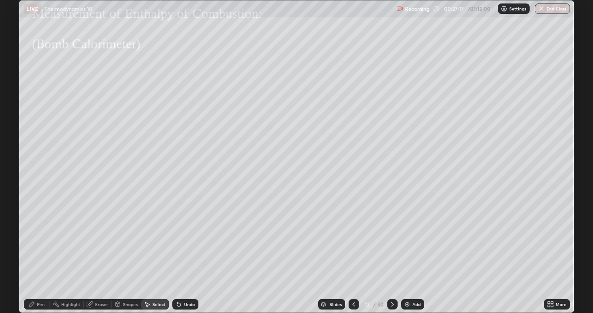
click at [121, 254] on div "Shapes" at bounding box center [127, 304] width 30 height 10
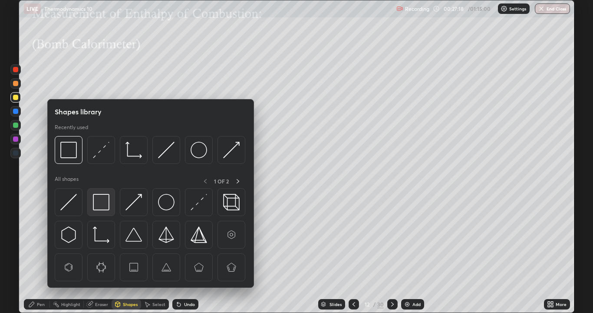
click at [104, 211] on div at bounding box center [101, 202] width 28 height 28
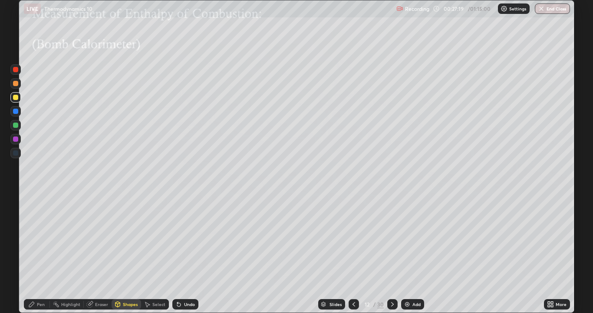
click at [18, 99] on div at bounding box center [15, 97] width 5 height 5
click at [40, 254] on div "Pen" at bounding box center [41, 304] width 8 height 4
click at [98, 254] on div "Eraser" at bounding box center [101, 304] width 13 height 4
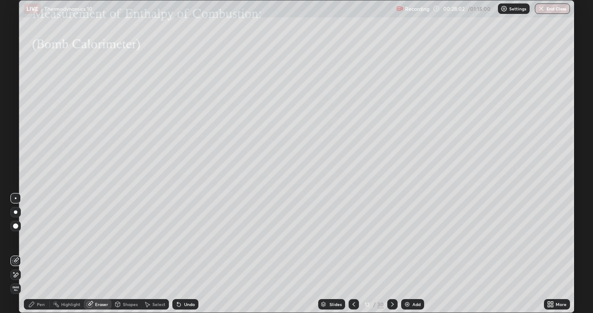
click at [16, 198] on div at bounding box center [16, 198] width 2 height 2
click at [118, 254] on icon at bounding box center [118, 303] width 5 height 1
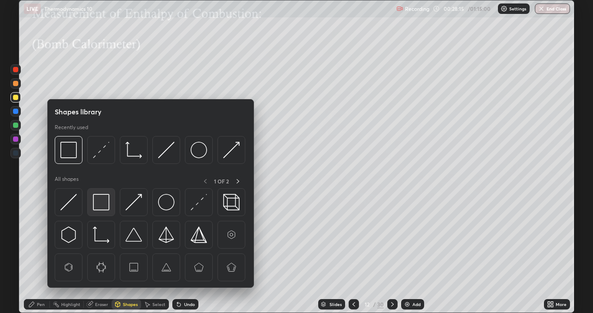
click at [106, 207] on img at bounding box center [101, 202] width 17 height 17
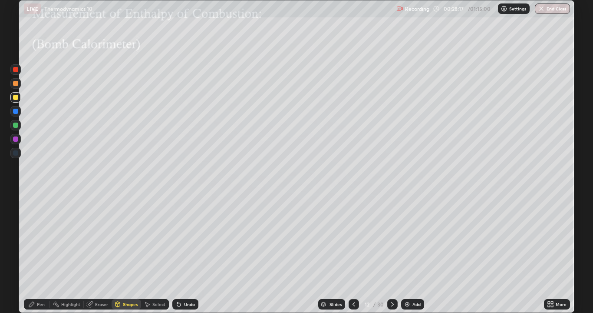
click at [18, 126] on div at bounding box center [15, 124] width 5 height 5
click at [37, 254] on div "Pen" at bounding box center [41, 304] width 8 height 4
click at [16, 111] on div at bounding box center [15, 111] width 5 height 5
click at [15, 99] on div at bounding box center [15, 97] width 5 height 5
click at [16, 141] on div at bounding box center [15, 138] width 5 height 5
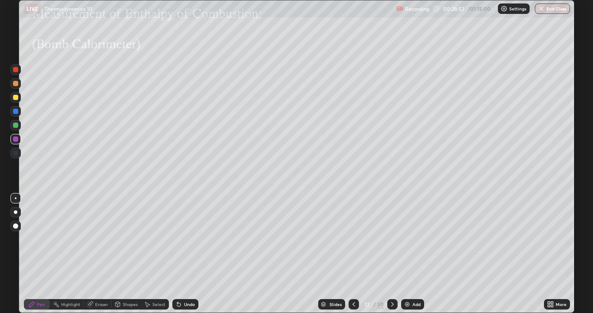
click at [177, 254] on icon at bounding box center [177, 302] width 1 height 1
click at [177, 254] on icon at bounding box center [178, 304] width 3 height 3
click at [178, 254] on icon at bounding box center [178, 304] width 3 height 3
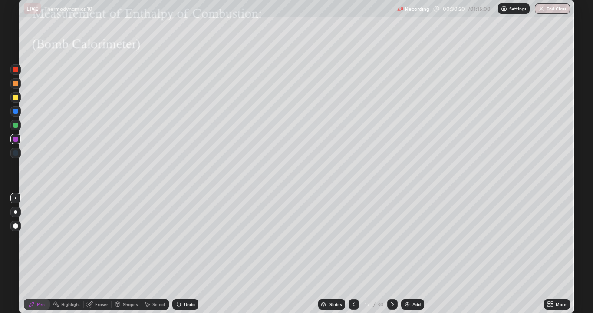
click at [177, 254] on icon at bounding box center [177, 302] width 1 height 1
click at [177, 254] on icon at bounding box center [178, 304] width 3 height 3
click at [179, 254] on icon at bounding box center [178, 304] width 7 height 7
click at [16, 139] on div at bounding box center [15, 138] width 5 height 5
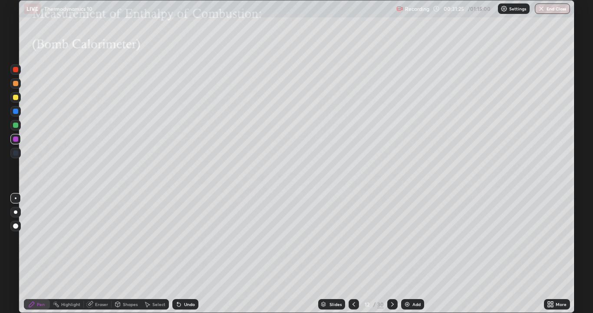
click at [16, 99] on div at bounding box center [15, 97] width 5 height 5
click at [119, 254] on icon at bounding box center [118, 303] width 5 height 5
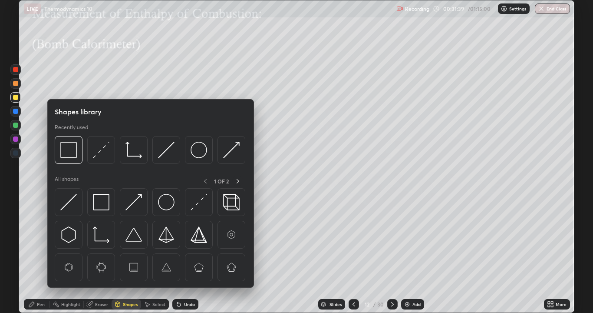
click at [18, 111] on div at bounding box center [15, 111] width 5 height 5
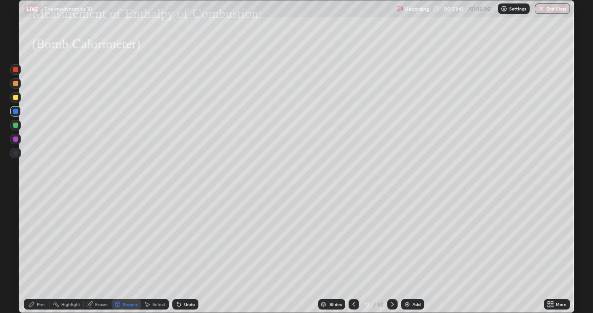
click at [16, 83] on div at bounding box center [15, 83] width 5 height 5
click at [181, 254] on icon at bounding box center [178, 304] width 7 height 7
click at [43, 254] on div "Pen" at bounding box center [41, 304] width 8 height 4
click at [14, 98] on div at bounding box center [15, 97] width 5 height 5
click at [121, 254] on div "Shapes" at bounding box center [127, 304] width 30 height 10
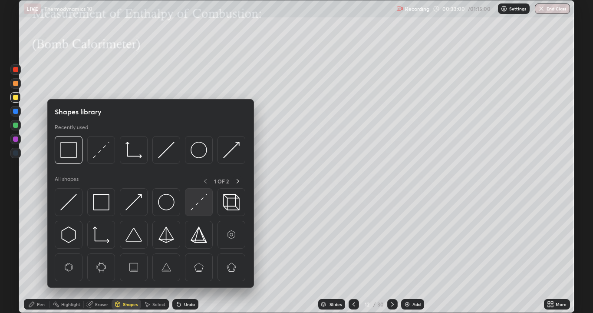
click at [194, 206] on img at bounding box center [199, 202] width 17 height 17
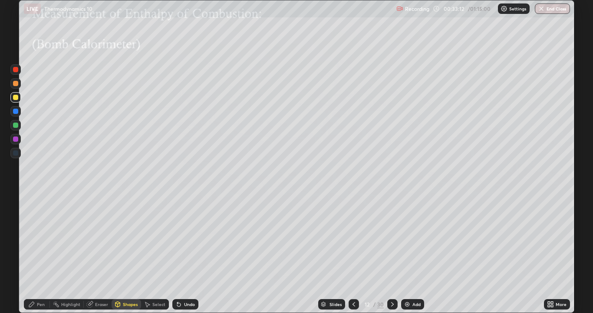
click at [35, 254] on icon at bounding box center [31, 304] width 7 height 7
click at [16, 98] on div at bounding box center [15, 97] width 5 height 5
click at [190, 254] on div "Undo" at bounding box center [189, 304] width 11 height 4
click at [188, 254] on div "Undo" at bounding box center [189, 304] width 11 height 4
click at [186, 254] on div "Undo" at bounding box center [189, 304] width 11 height 4
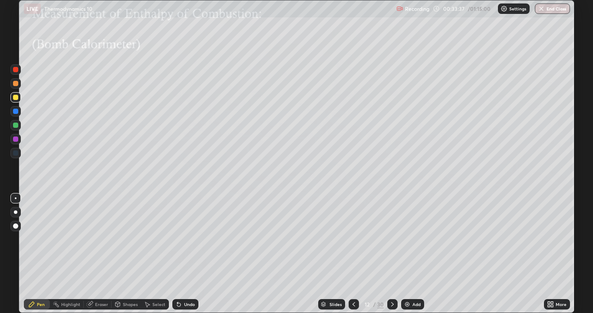
click at [178, 254] on icon at bounding box center [178, 304] width 3 height 3
click at [392, 254] on icon at bounding box center [392, 304] width 7 height 7
click at [155, 254] on div "Select" at bounding box center [158, 304] width 13 height 4
click at [46, 254] on div "Pen" at bounding box center [37, 304] width 26 height 10
click at [17, 99] on div at bounding box center [15, 97] width 5 height 5
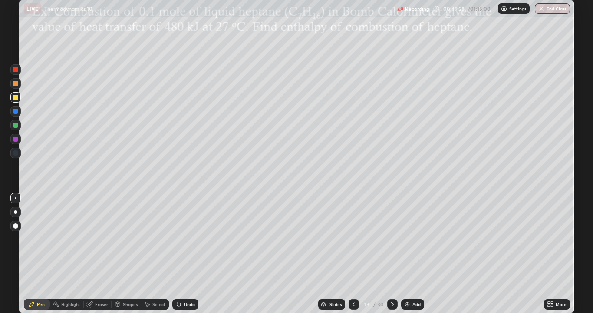
click at [185, 254] on div "Undo" at bounding box center [189, 304] width 11 height 4
click at [186, 254] on div "Undo" at bounding box center [189, 304] width 11 height 4
click at [187, 254] on div "Undo" at bounding box center [189, 304] width 11 height 4
click at [185, 254] on div "Undo" at bounding box center [189, 304] width 11 height 4
click at [16, 140] on div at bounding box center [15, 138] width 5 height 5
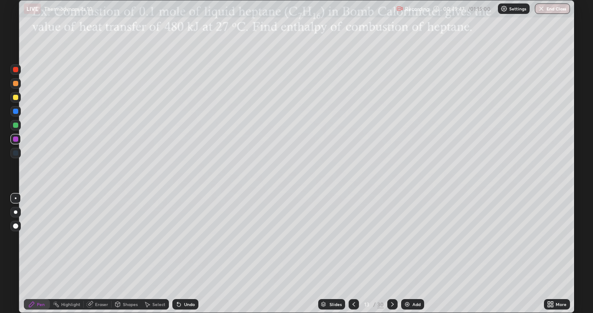
click at [176, 254] on icon at bounding box center [178, 304] width 7 height 7
click at [177, 254] on icon at bounding box center [178, 304] width 3 height 3
click at [15, 98] on div at bounding box center [15, 97] width 5 height 5
click at [392, 254] on icon at bounding box center [392, 304] width 7 height 7
click at [17, 97] on div at bounding box center [15, 97] width 5 height 5
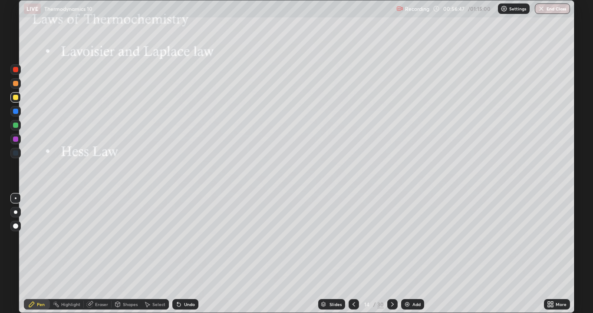
click at [162, 254] on div "Select" at bounding box center [158, 304] width 13 height 4
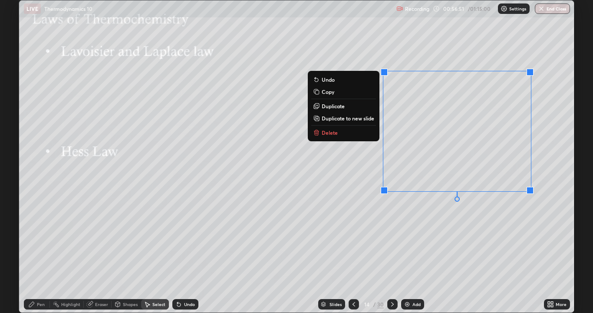
click at [335, 134] on p "Delete" at bounding box center [330, 132] width 16 height 7
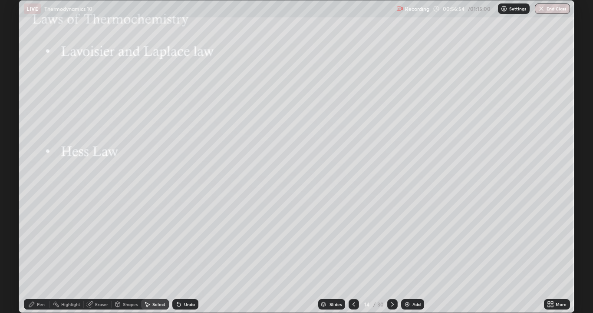
click at [44, 254] on div "Pen" at bounding box center [41, 304] width 8 height 4
click at [16, 83] on div at bounding box center [15, 83] width 5 height 5
click at [188, 254] on div "Undo" at bounding box center [189, 304] width 11 height 4
click at [184, 254] on div "Undo" at bounding box center [189, 304] width 11 height 4
click at [182, 254] on div "Undo" at bounding box center [185, 304] width 26 height 10
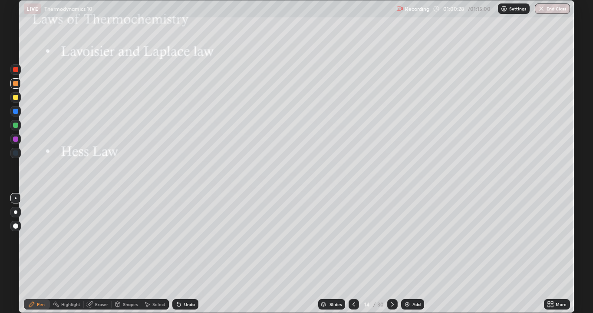
click at [16, 97] on div at bounding box center [15, 97] width 5 height 5
click at [392, 254] on icon at bounding box center [392, 304] width 7 height 7
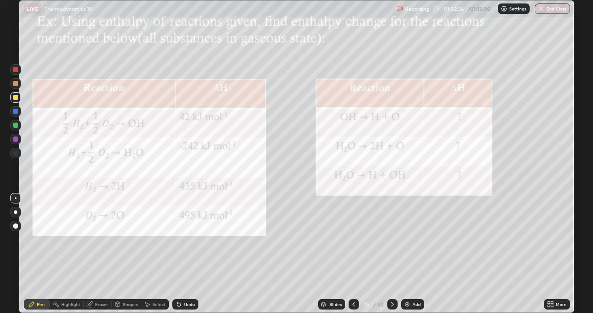
click at [353, 254] on icon at bounding box center [353, 304] width 7 height 7
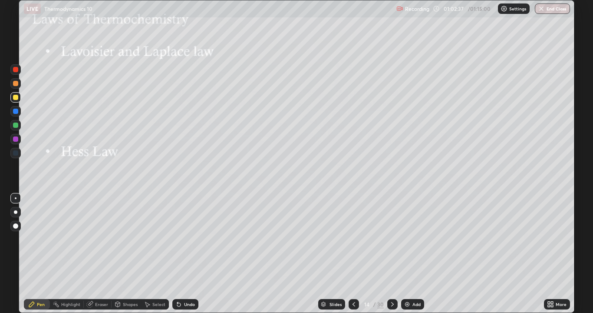
click at [405, 254] on img at bounding box center [407, 304] width 7 height 7
click at [19, 155] on div at bounding box center [15, 153] width 10 height 10
click at [17, 124] on div at bounding box center [15, 124] width 5 height 5
click at [44, 254] on div "Pen" at bounding box center [37, 304] width 26 height 10
click at [18, 153] on div at bounding box center [15, 152] width 5 height 5
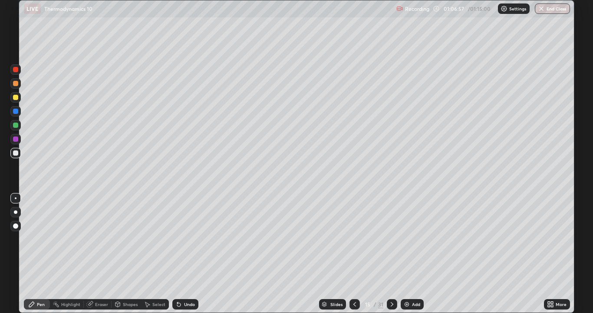
click at [549, 11] on button "End Class" at bounding box center [552, 8] width 35 height 10
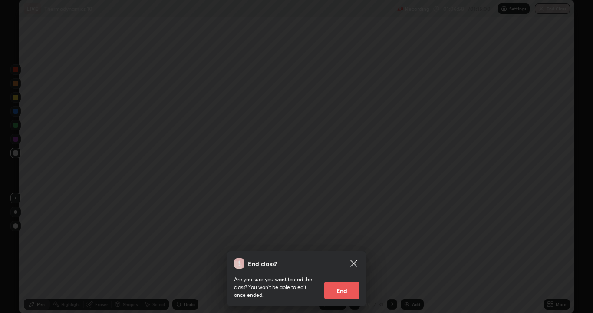
click at [353, 254] on button "End" at bounding box center [341, 289] width 35 height 17
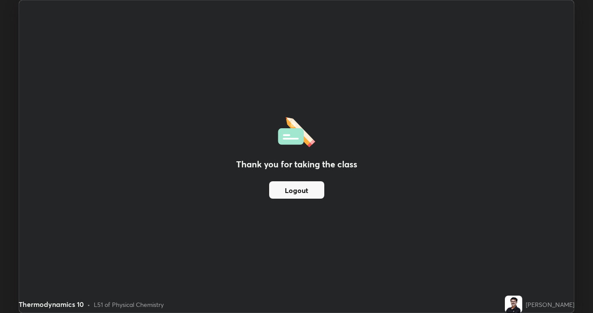
click at [297, 190] on button "Logout" at bounding box center [296, 189] width 55 height 17
